Goal: Go to known website: Access a specific website the user already knows

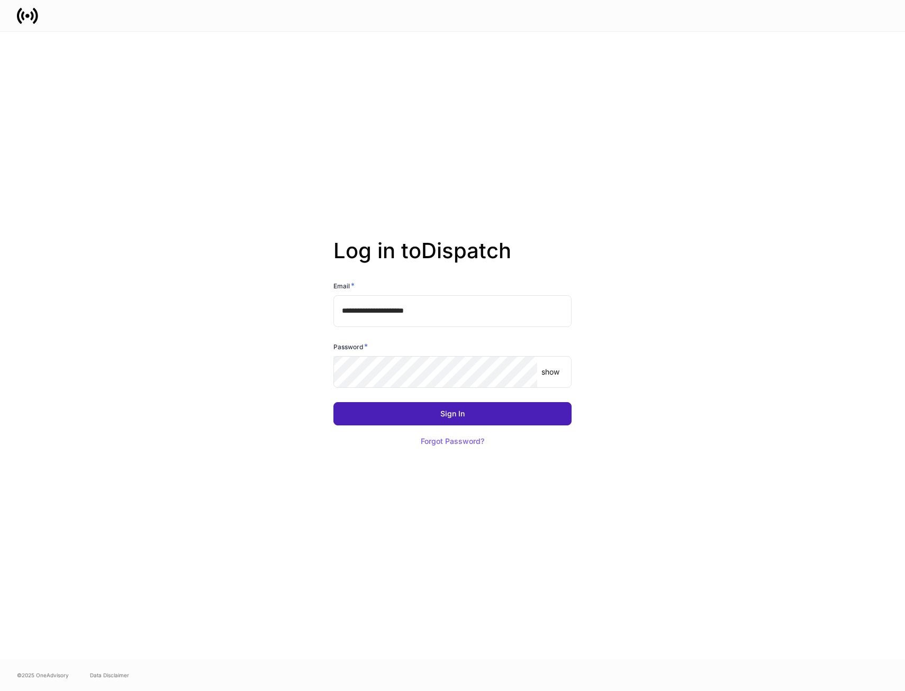
click at [477, 422] on button "Sign In" at bounding box center [452, 413] width 238 height 23
